Goal: Information Seeking & Learning: Understand process/instructions

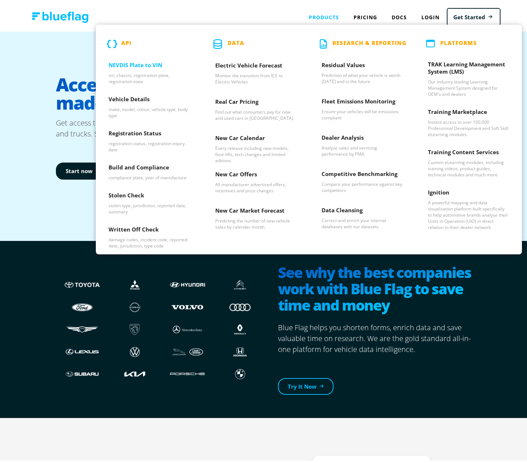
click at [144, 63] on h3 "NEVDIS Plate to VIN" at bounding box center [148, 64] width 81 height 11
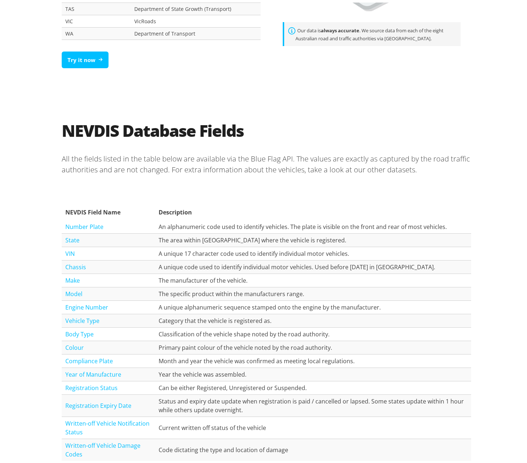
scroll to position [725, 0]
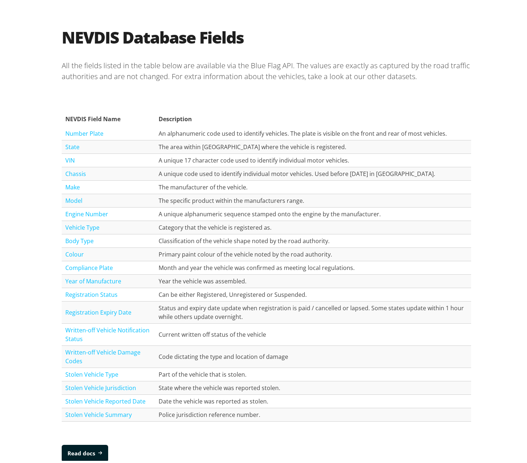
click at [69, 132] on link "Number Plate" at bounding box center [84, 131] width 38 height 8
click at [65, 159] on link "VIN" at bounding box center [69, 158] width 9 height 8
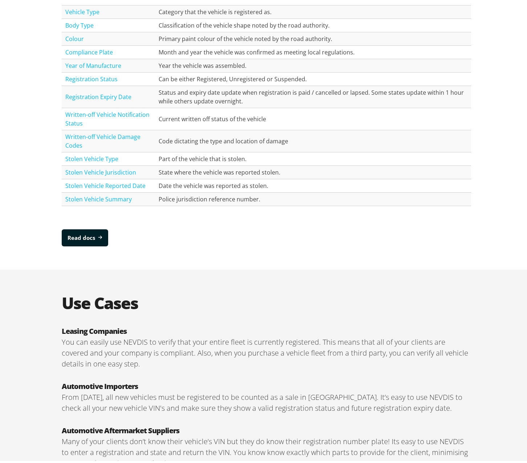
scroll to position [1052, 0]
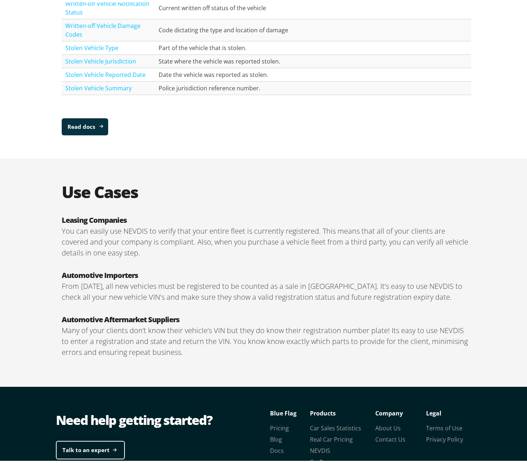
click at [80, 124] on link "Read docs" at bounding box center [85, 124] width 46 height 17
